Goal: Transaction & Acquisition: Purchase product/service

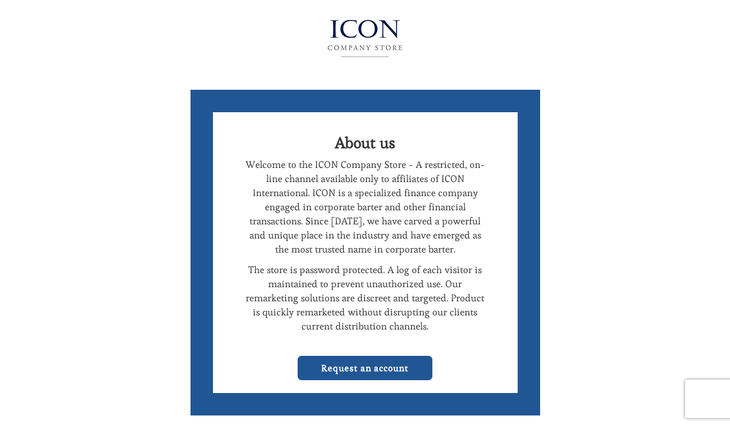
click at [572, 110] on div "About us Welcome to the ICON Company Store - A restricted, on-line channel avai…" at bounding box center [365, 272] width 730 height 545
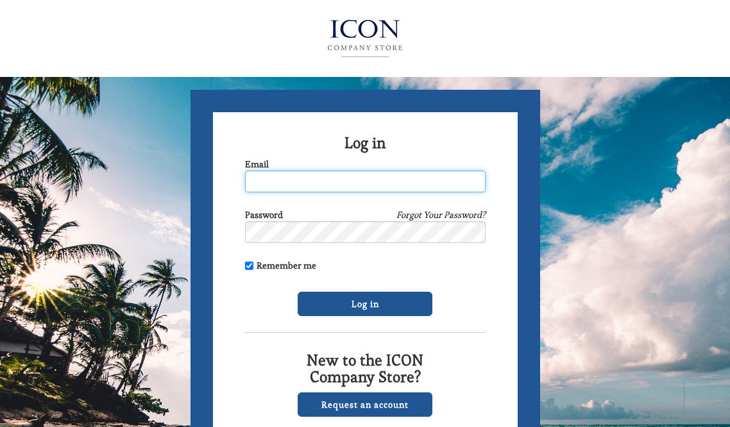
type input "stevemcgehee@acrobatant.com"
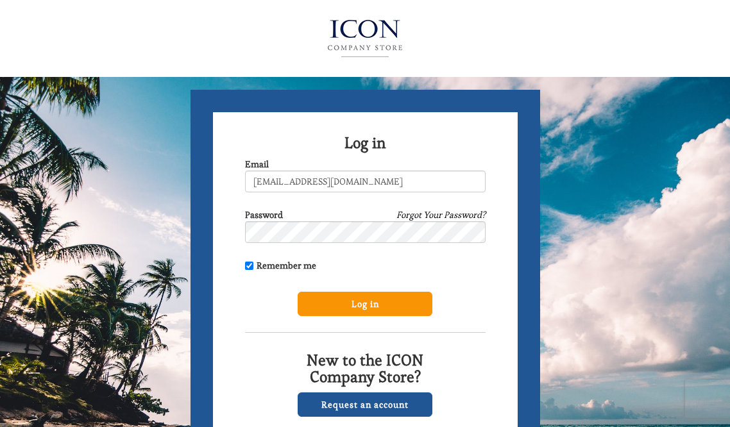
click at [350, 303] on input "Log in" at bounding box center [365, 304] width 135 height 24
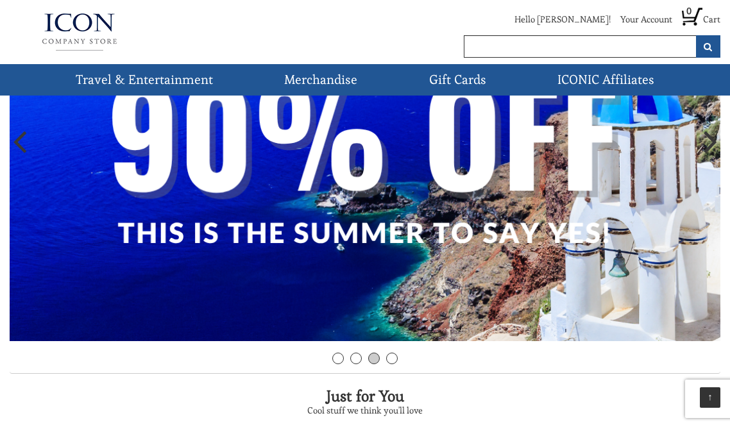
scroll to position [146, 0]
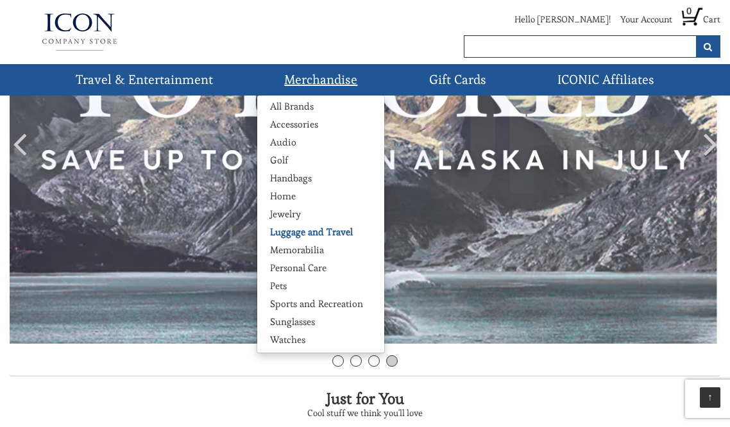
click at [291, 235] on link "Luggage and Travel" at bounding box center [311, 232] width 108 height 13
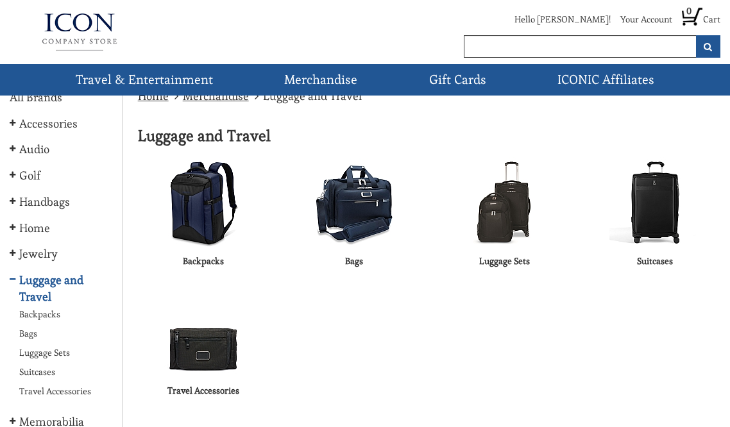
scroll to position [-1, 0]
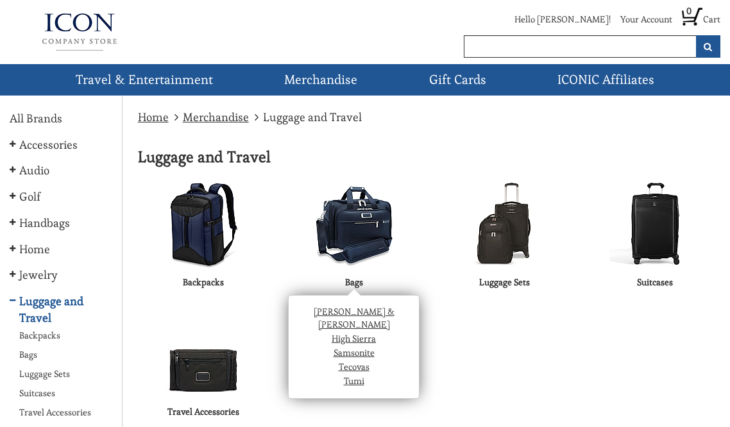
click at [356, 361] on link "Tecovas" at bounding box center [354, 367] width 31 height 12
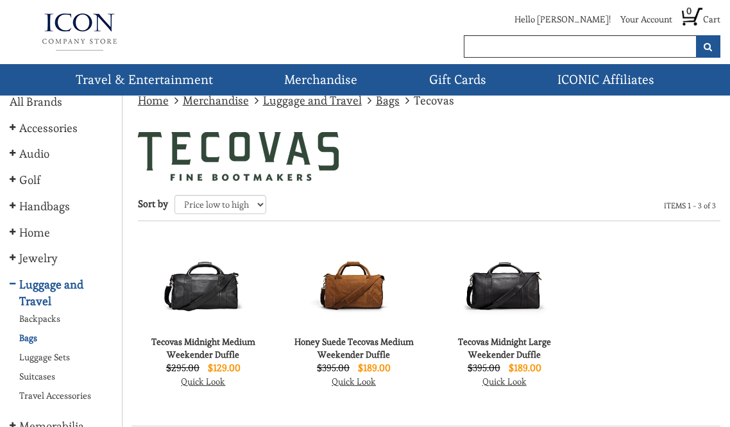
scroll to position [16, 0]
